Goal: Entertainment & Leisure: Consume media (video, audio)

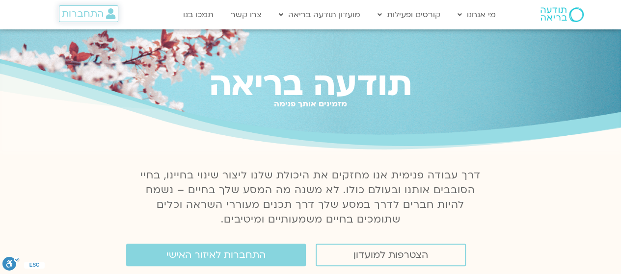
click at [94, 12] on span "התחברות" at bounding box center [83, 13] width 42 height 11
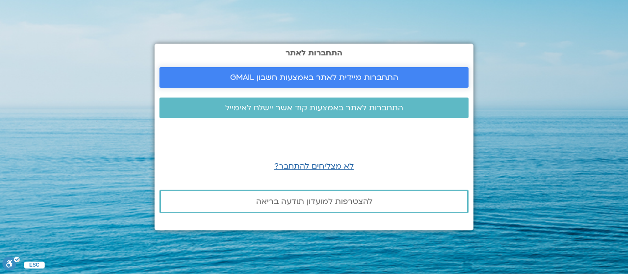
click at [350, 74] on span "התחברות מיידית לאתר באמצעות חשבון GMAIL" at bounding box center [314, 77] width 168 height 9
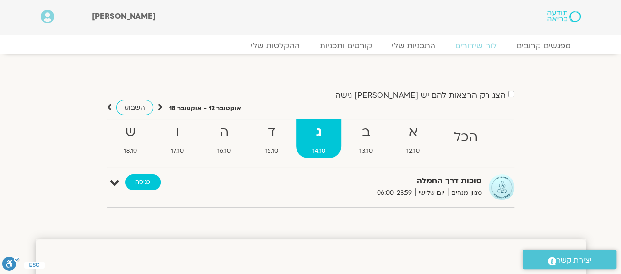
click at [146, 184] on link "כניסה" at bounding box center [142, 183] width 35 height 16
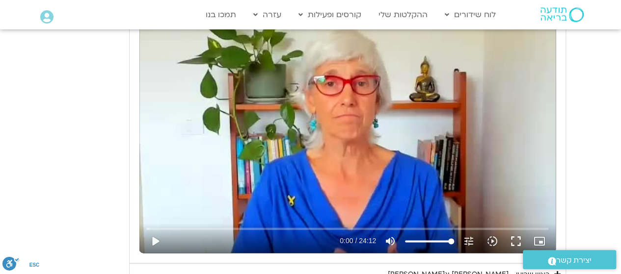
scroll to position [491, 0]
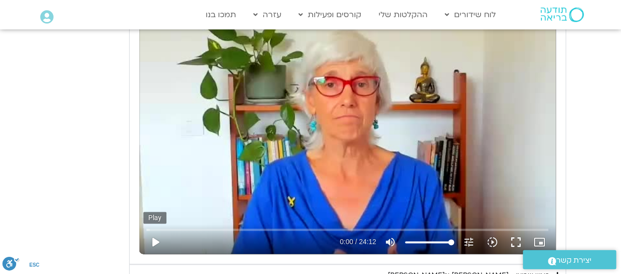
click at [154, 243] on button "play_arrow" at bounding box center [155, 243] width 24 height 24
click at [153, 239] on button "pause" at bounding box center [155, 243] width 24 height 24
click at [158, 238] on button "play_arrow" at bounding box center [155, 243] width 24 height 24
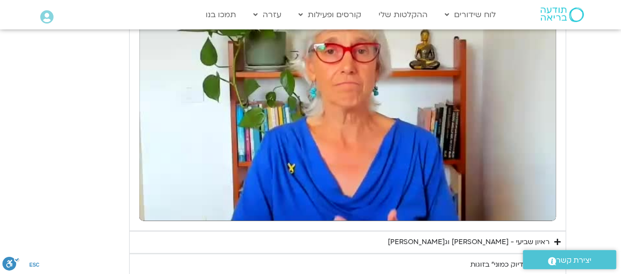
scroll to position [540, 0]
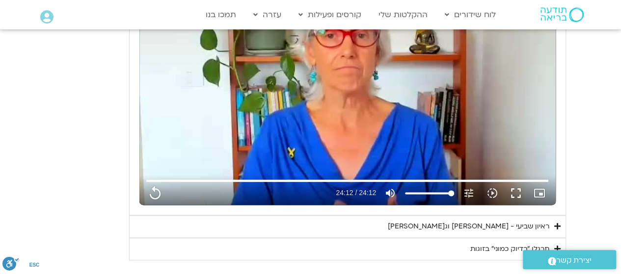
click at [482, 223] on div "ראיון שביעי - טארה בראך וג'ון קבט זין" at bounding box center [468, 227] width 161 height 12
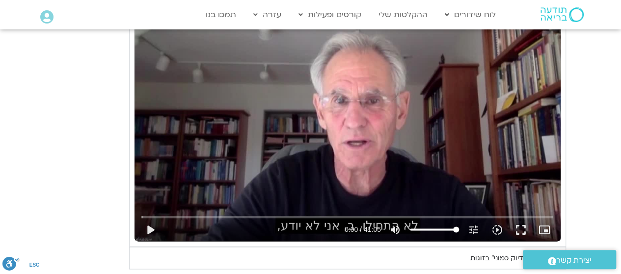
scroll to position [834, 0]
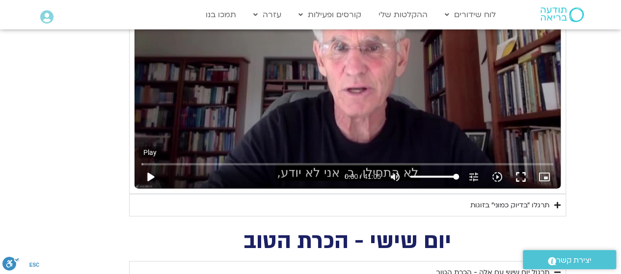
click at [147, 173] on button "play_arrow" at bounding box center [150, 177] width 24 height 24
type input "1452.76"
type input "0.069203"
type input "1452.76"
type input "0.206923"
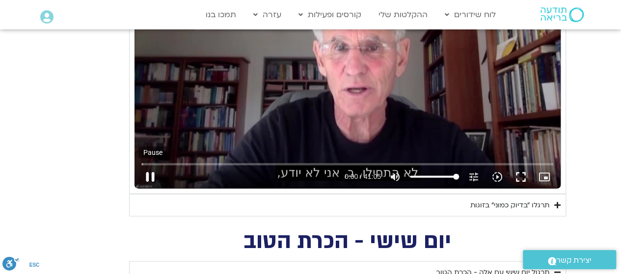
type input "1452.76"
type input "0.365064"
type input "1452.76"
type input "0.490187"
type input "1452.76"
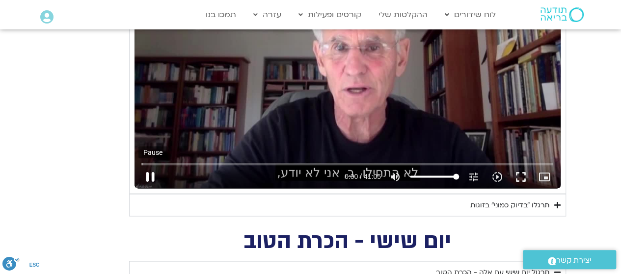
type input "0.62663"
type input "1452.76"
type input "0.775274"
type input "1452.76"
type input "0.910834"
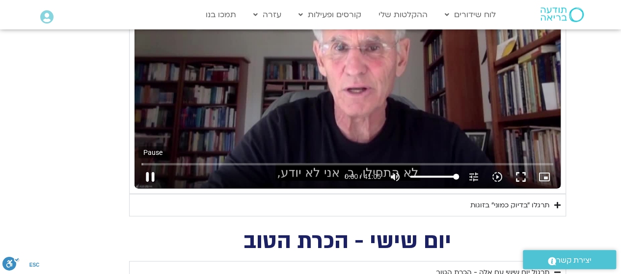
type input "1452.76"
type input "1.036772"
type input "1452.76"
type input "1.175154"
type input "1452.76"
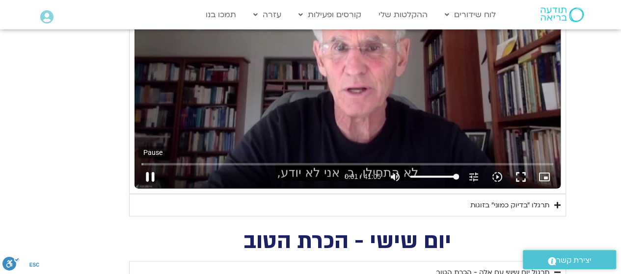
type input "1.312441"
type input "1452.76"
type input "1.441193"
type input "1452.76"
type input "1.579897"
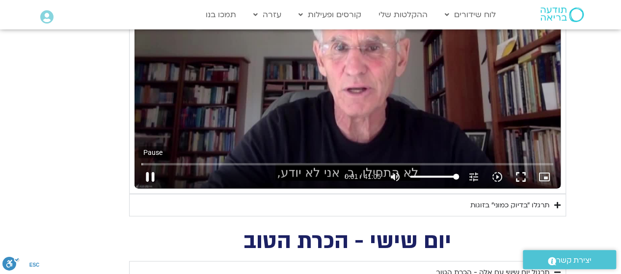
type input "1452.76"
type input "1.72081"
type input "1452.76"
type input "1.858831"
type input "1452.76"
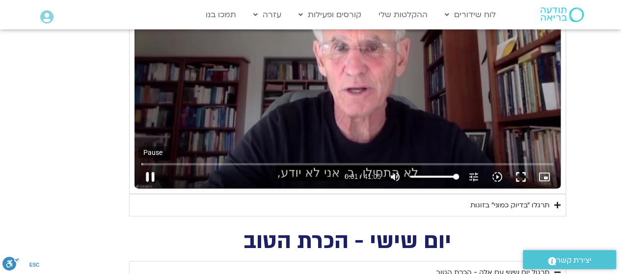
type input "1.996418"
type input "1452.76"
type input "2.150554"
type input "1452.76"
type input "2.313091"
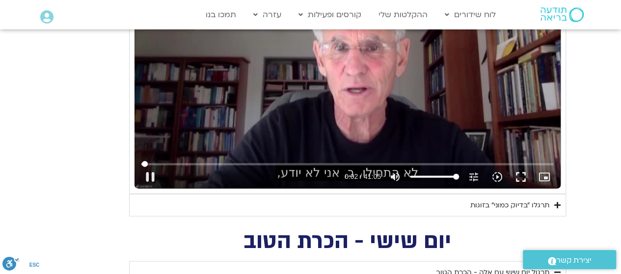
type input "1452.76"
type input "2.446499"
type input "1452.76"
type input "2.616754"
type input "1452.76"
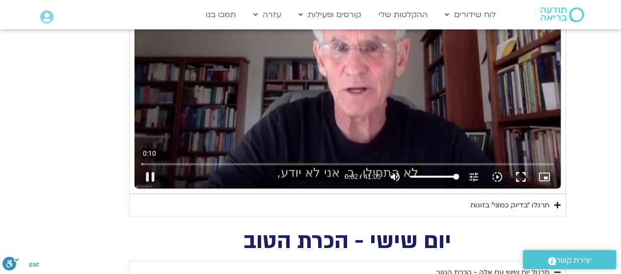
type input "2.728771"
type input "1452.76"
type input "2.88975"
type input "1452.76"
type input "3.061981"
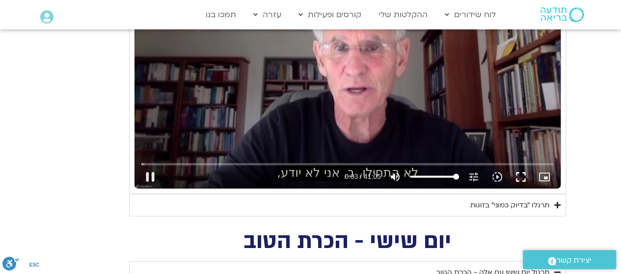
type input "1452.76"
type input "3.193178"
type input "1452.76"
type input "3.209981"
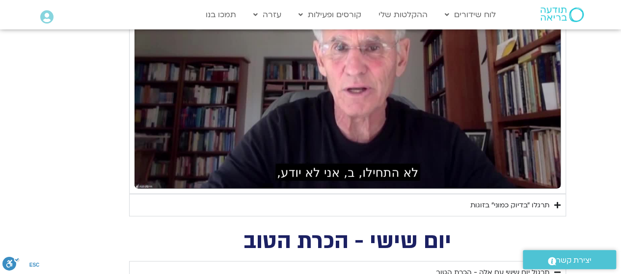
scroll to position [785, 0]
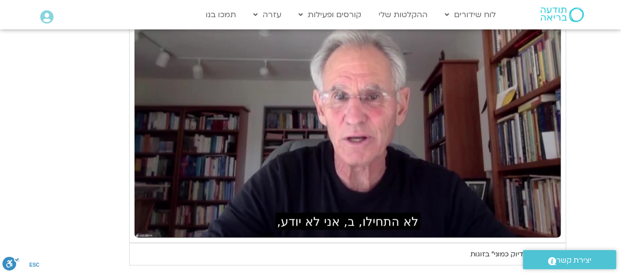
type input "1452.76"
type input "18.086524"
type input "1452.76"
type input "18.229348"
type input "1452.76"
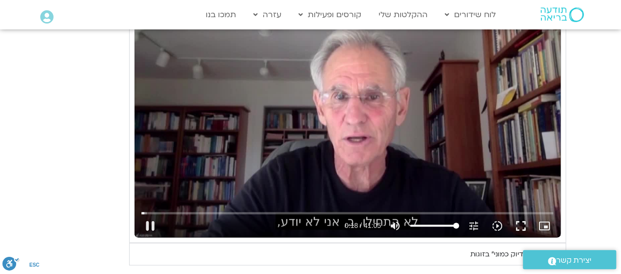
type input "18.360921"
type input "1452.76"
type input "18.49528"
type input "1452.76"
type input "18.627878"
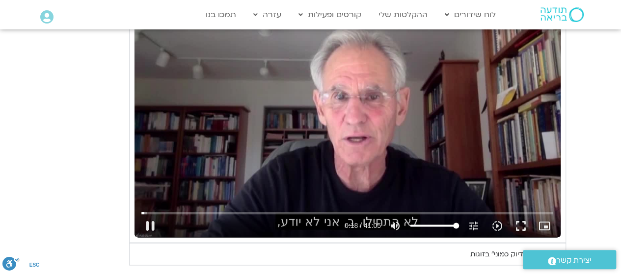
type input "1452.76"
type input "18.760154"
type input "1452.76"
type input "18.894167"
type input "1452.76"
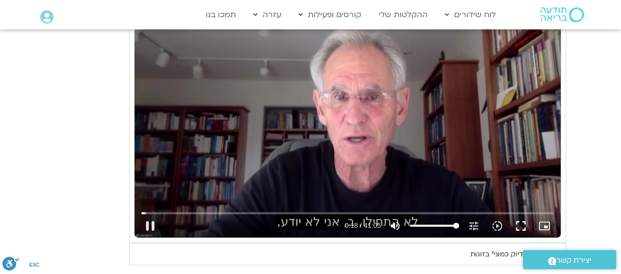
type input "19.026854"
type input "1452.76"
type input "19.043887"
type input "1452.76"
type input "19.276314"
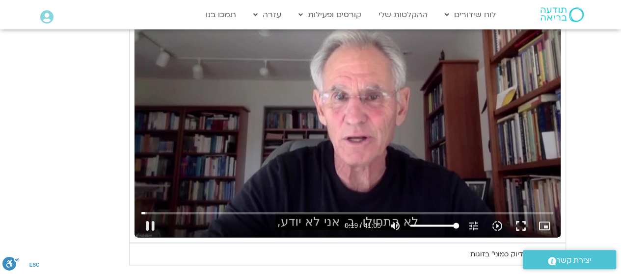
type input "1452.76"
type input "19.359538"
type input "1452.76"
type input "19.427134"
type input "1452.76"
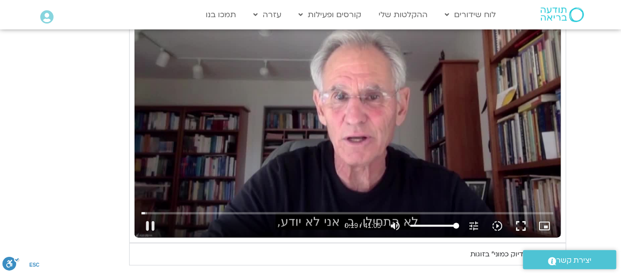
type input "19.665287"
type input "1452.76"
type input "19.679563"
type input "1452.76"
type input "19.810252"
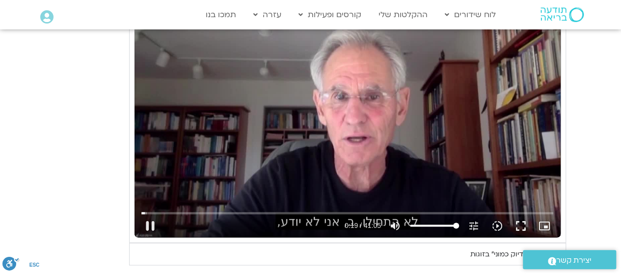
type input "1452.76"
type input "20.059657"
type input "1452.76"
type input "20.17603"
type input "1452.76"
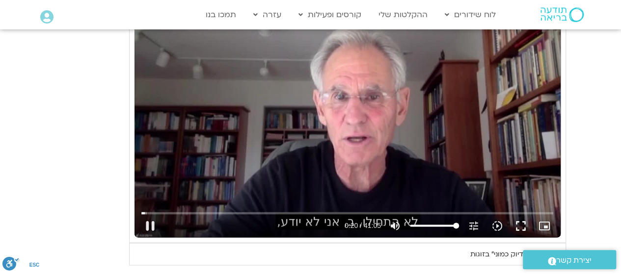
type input "20.32709"
type input "1452.76"
type input "20.460397"
type input "1452.76"
type input "20.576238"
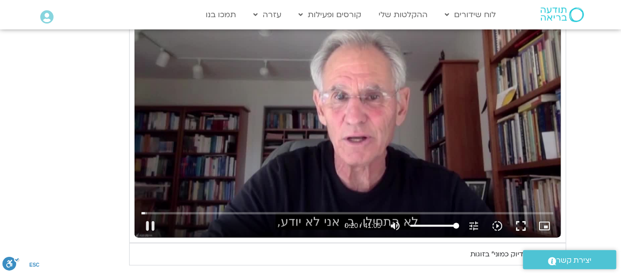
type input "1452.76"
type input "20.709731"
type input "1452.76"
type input "20.842776"
type input "1452.76"
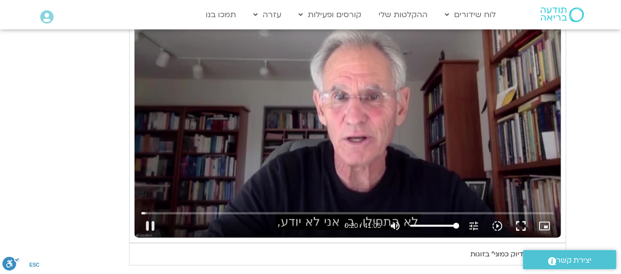
type input "20.877038"
type input "1452.76"
type input "21.113761"
type input "1452.76"
type input "21.24268"
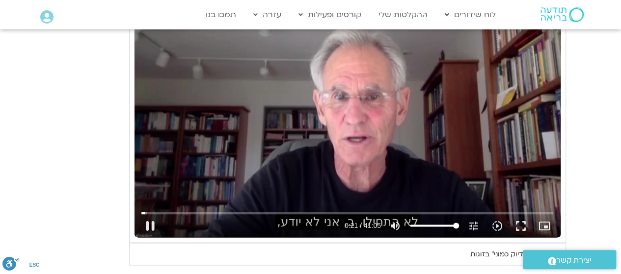
type input "1452.76"
type input "21.3599"
type input "1452.76"
type input "21.513357"
type input "1452.76"
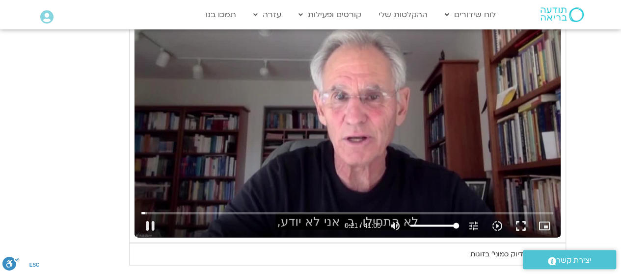
type input "21.642772"
type input "1452.76"
type input "21.776292"
type input "1452.76"
type input "21.912917"
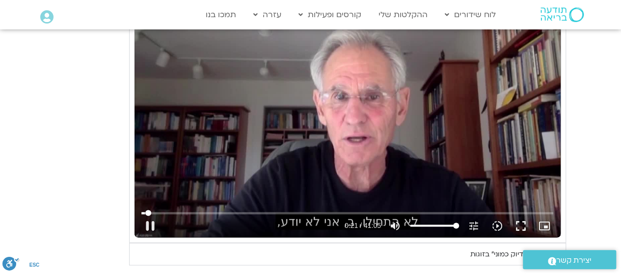
type input "1452.76"
type input "22.04643"
type input "1452.76"
type input "22.179985"
type input "1452.76"
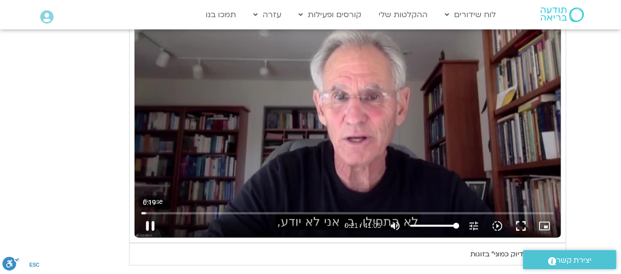
type input "22.209402"
type input "1452.76"
type input "22.332002"
type input "1452.76"
type input "22.526289"
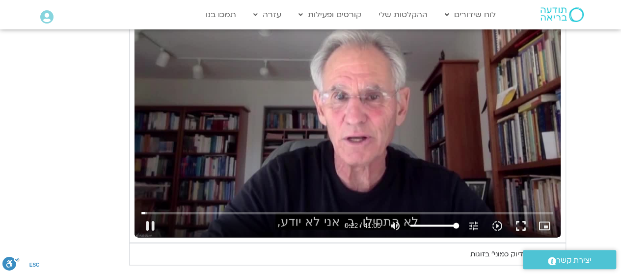
type input "1452.76"
type input "22.699047"
type input "1452.76"
type input "22.833203"
type input "1452.76"
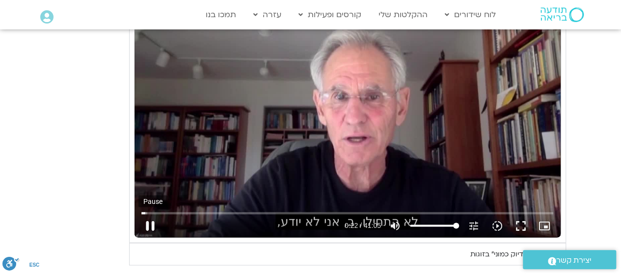
type input "22.981753"
type input "1452.76"
type input "22.999943"
type input "1452.76"
type input "23.127439"
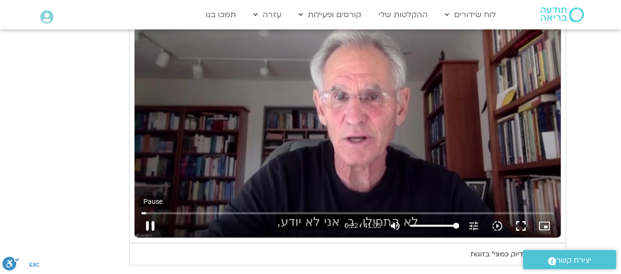
type input "1452.76"
type input "23.363223"
type input "1452.76"
type input "23.480007"
type input "1452.76"
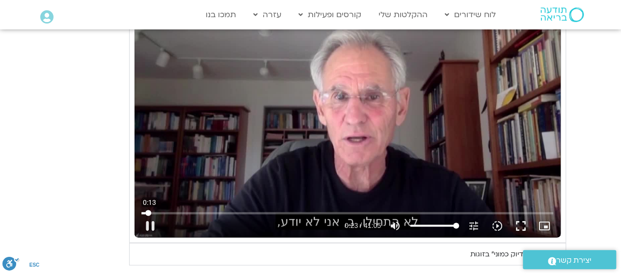
type input "23.646489"
type input "1452.76"
type input "23.667298"
type input "1452.76"
type input "23.794799"
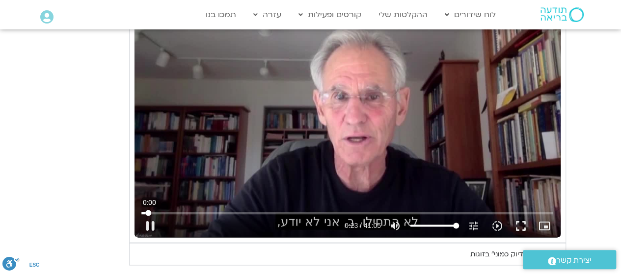
type input "1452.76"
type input "23.921927"
type input "1452.76"
type input "24.055964"
type input "1452.76"
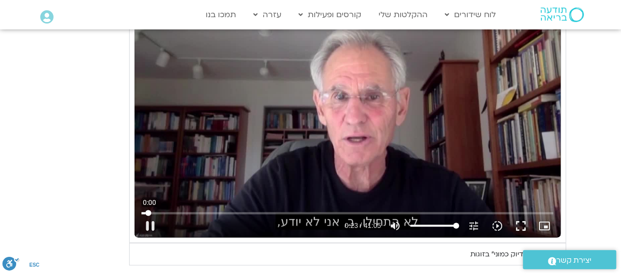
type input "24.18769"
type input "1452.76"
type input "24.320248"
type input "1452.76"
type input "24.543014"
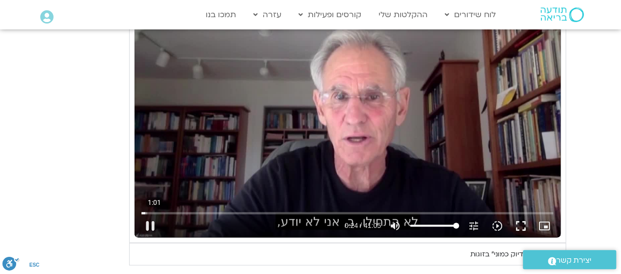
type input "1452.76"
type input "24.627361"
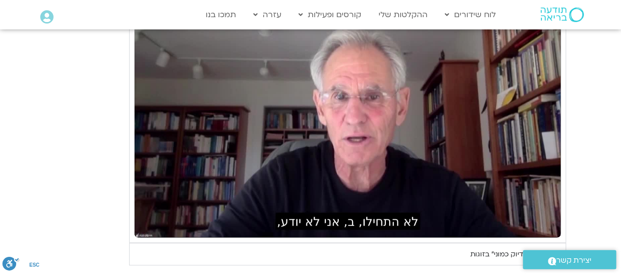
type input "1452.76"
type input "25.477353"
type input "1452.76"
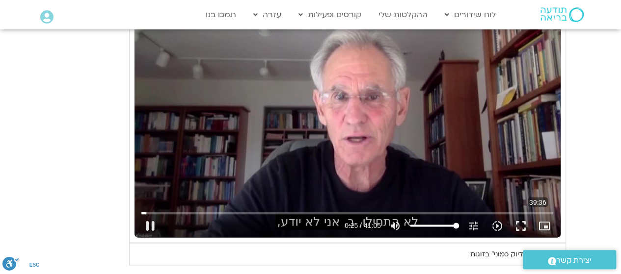
type input "25.593007"
type input "1452.76"
type input "25.693856"
type input "1452.76"
type input "25.876687"
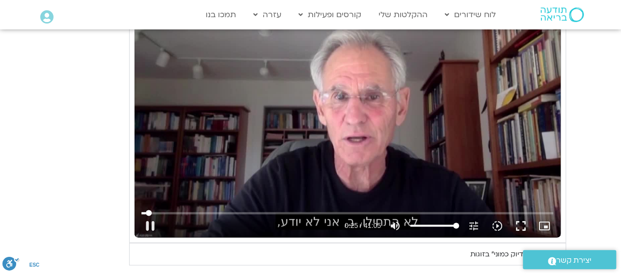
type input "1452.76"
type input "25.980361"
type input "1452.76"
type input "26.133153"
type input "1452.76"
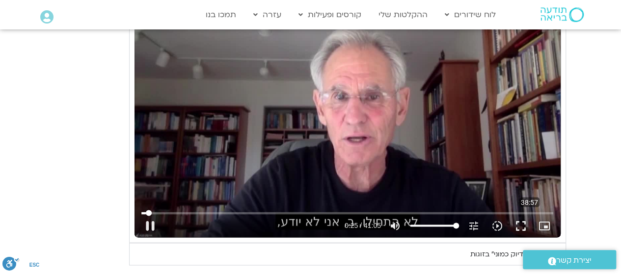
type input "26.179253"
type input "1452.76"
type input "26.30478"
type input "1452.76"
type input "26.43018"
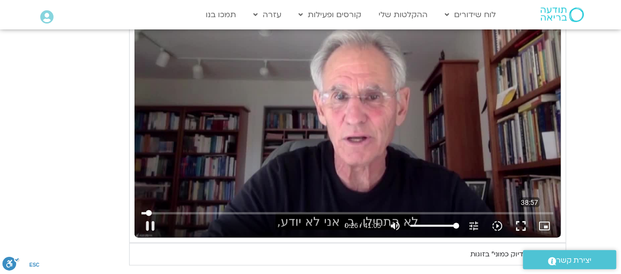
type input "1452.76"
type input "26.664695"
type input "1452.76"
type input "26.793716"
type input "1452.76"
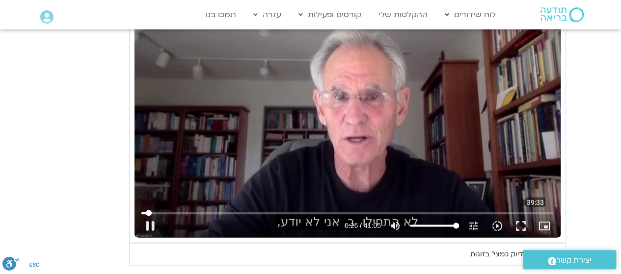
type input "26.943505"
type input "1452.76"
type input "27.079586"
type input "1452.76"
type input "27.176574"
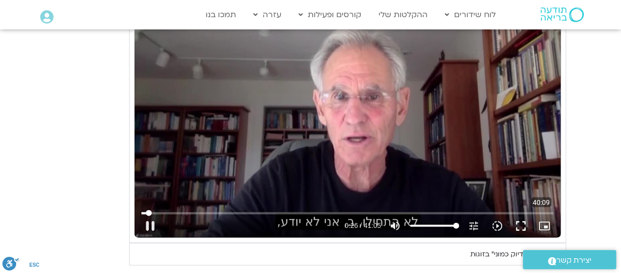
type input "1452.76"
type input "27.219206"
type input "1452.76"
type input "27.412857"
type input "1452.76"
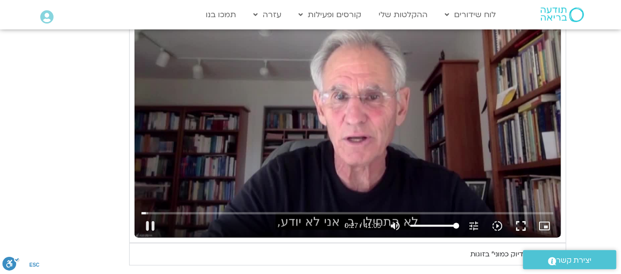
type input "27.576634"
type input "1452.76"
type input "27.610934"
type input "1452.76"
type input "27.843844"
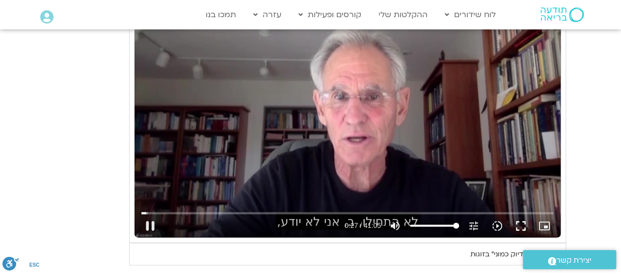
type input "1452.76"
type input "27.913225"
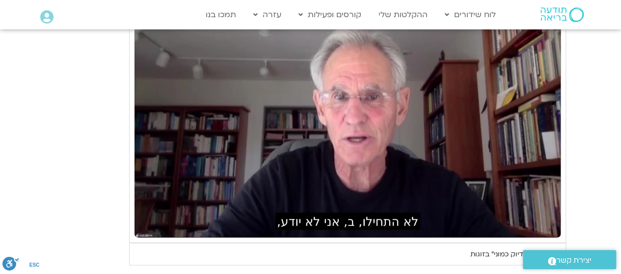
type input "1452.76"
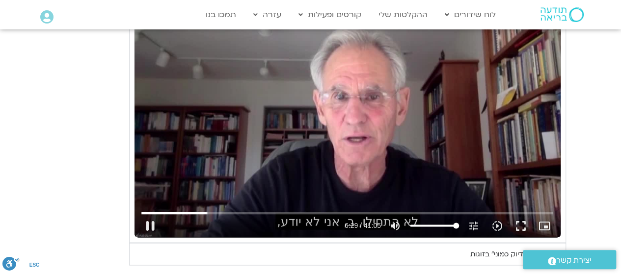
type input "389.262119"
type input "1452.76"
type input "389.306329"
type input "1452.76"
type input "389.561222"
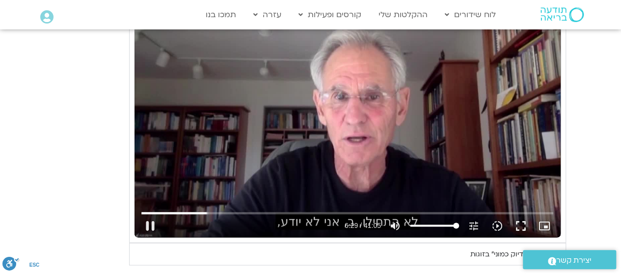
type input "1452.76"
type input "389.694011"
type input "1452.76"
type input "389.828973"
drag, startPoint x: 150, startPoint y: 223, endPoint x: 169, endPoint y: 212, distance: 22.0
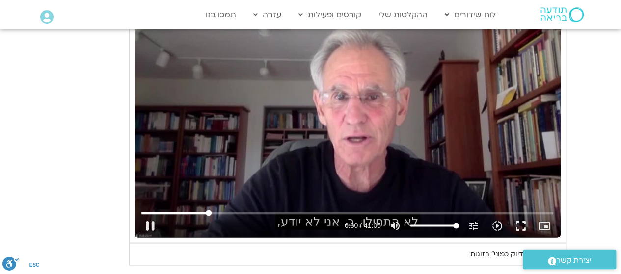
click at [162, 214] on div "Skip Ad 0:46 pause 6:30 / 41:05 volume_up Mute tune Resolution Auto 720p slow_m…" at bounding box center [347, 222] width 418 height 32
click at [148, 223] on button "pause" at bounding box center [150, 226] width 24 height 24
